Goal: Find contact information: Find contact information

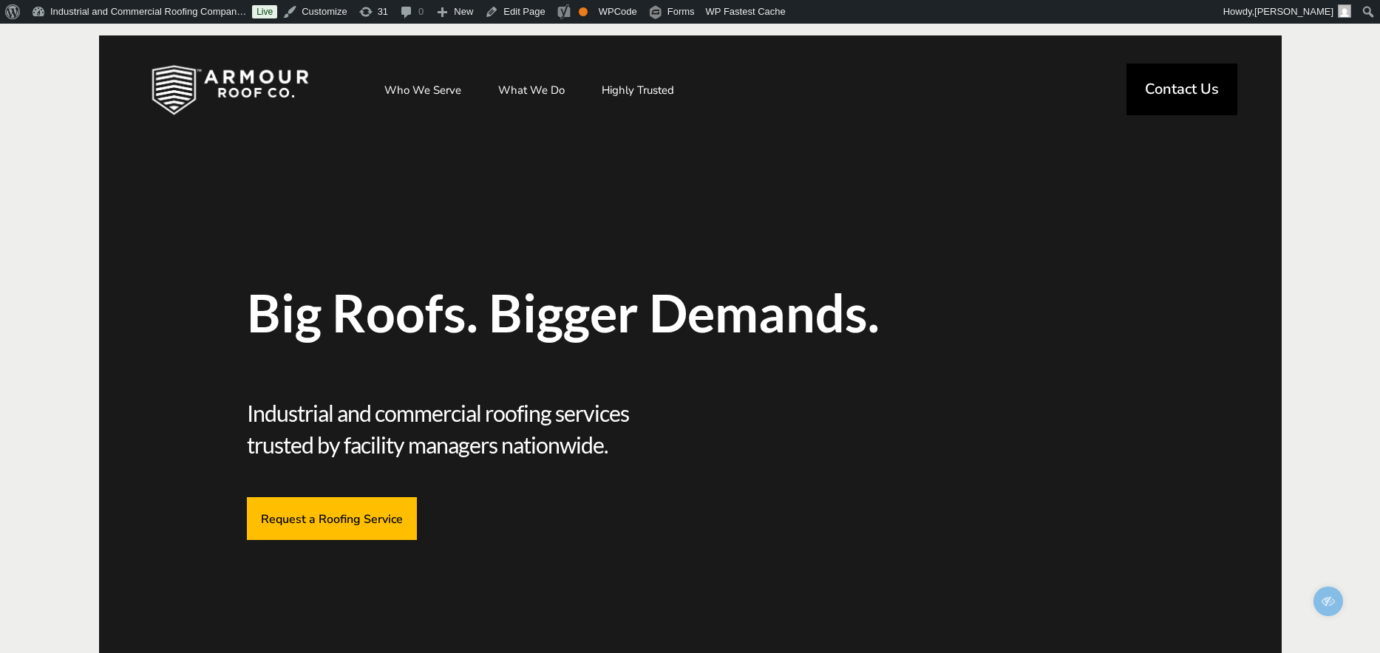
click at [1186, 101] on link "Contact Us" at bounding box center [1181, 90] width 111 height 52
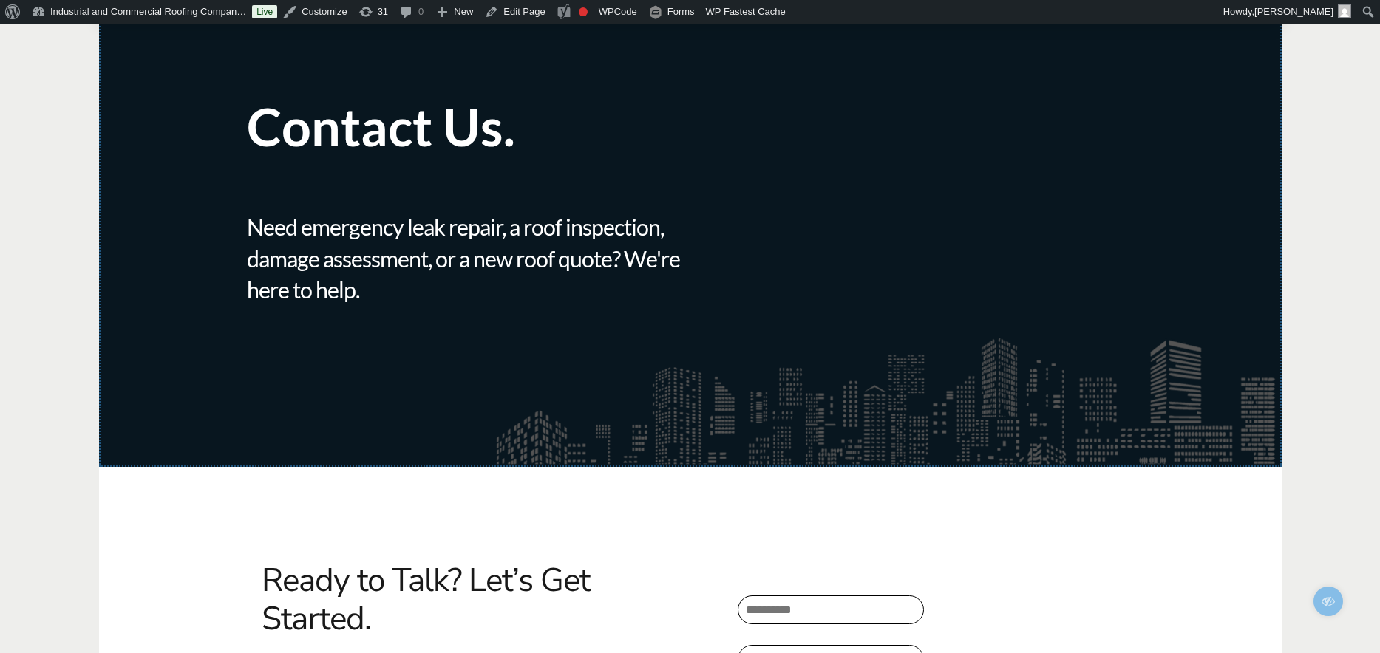
scroll to position [84, 0]
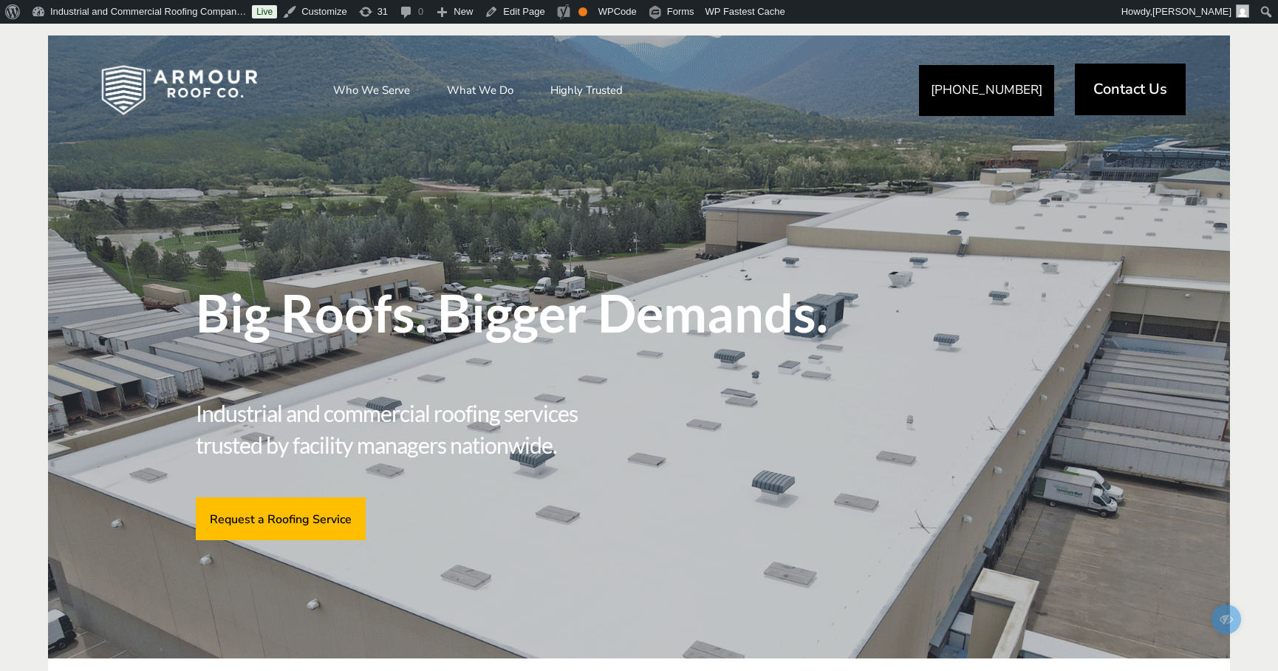
click at [1118, 96] on span "Contact Us" at bounding box center [1131, 89] width 74 height 15
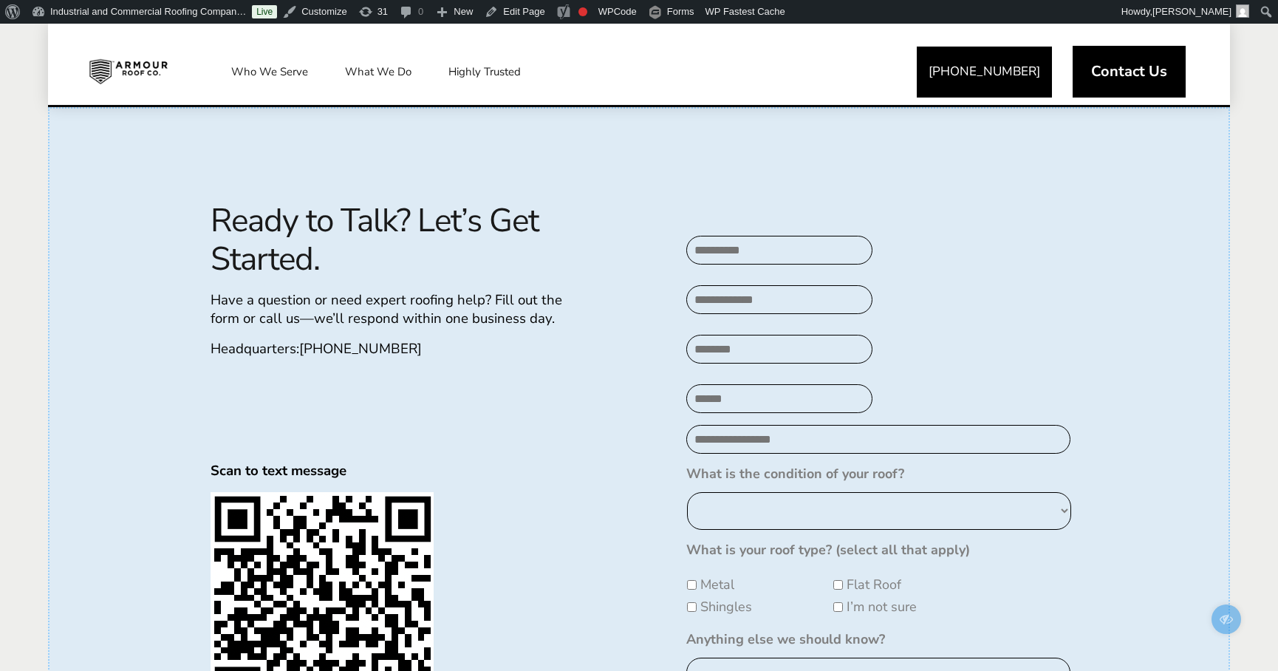
scroll to position [565, 0]
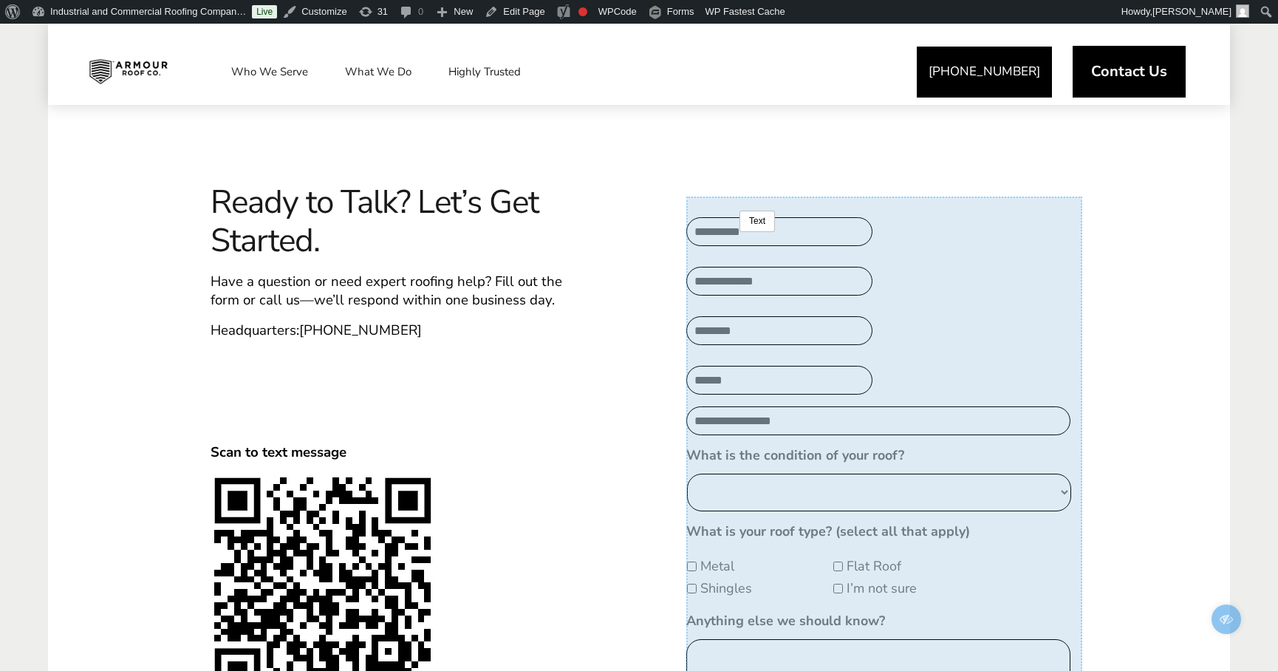
click at [737, 232] on template at bounding box center [884, 637] width 396 height 880
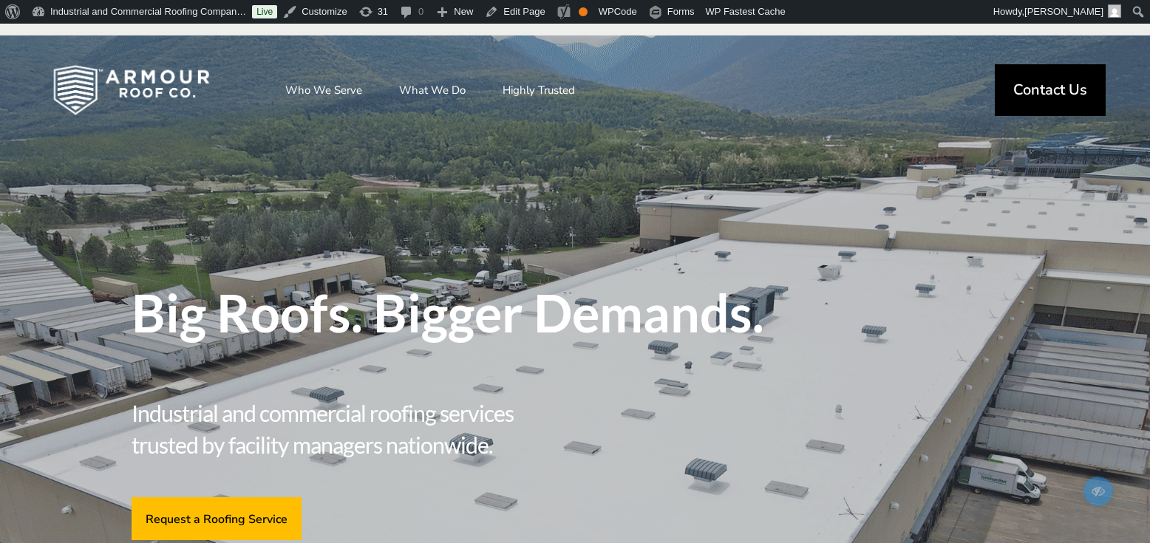
click at [1043, 97] on span "Contact Us" at bounding box center [1050, 90] width 74 height 15
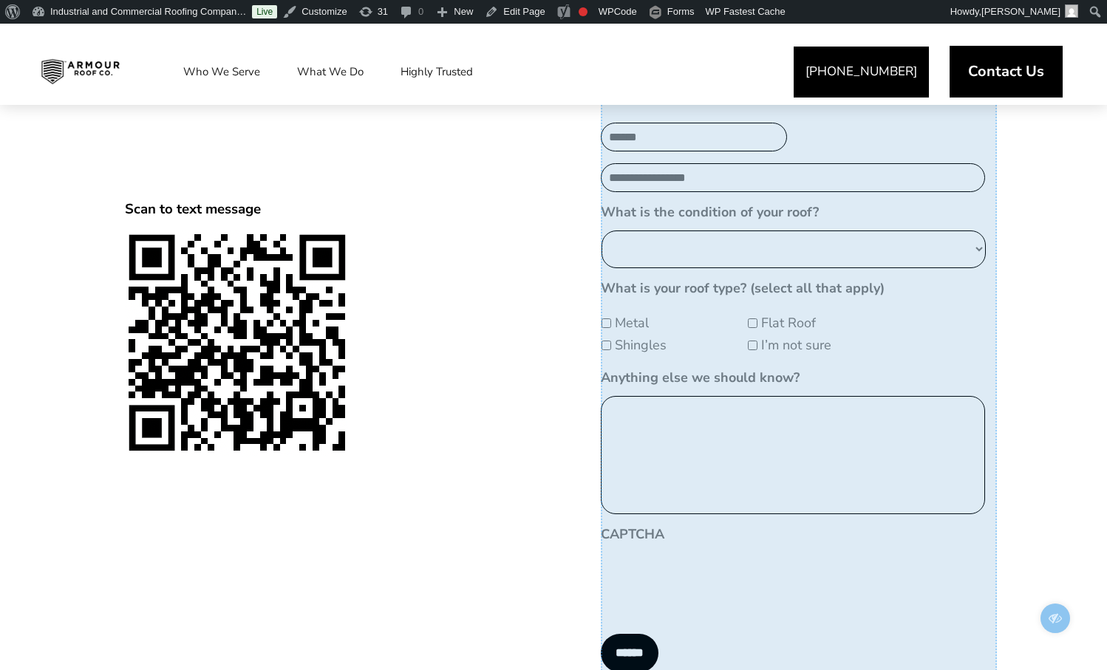
scroll to position [821, 0]
